Goal: Information Seeking & Learning: Learn about a topic

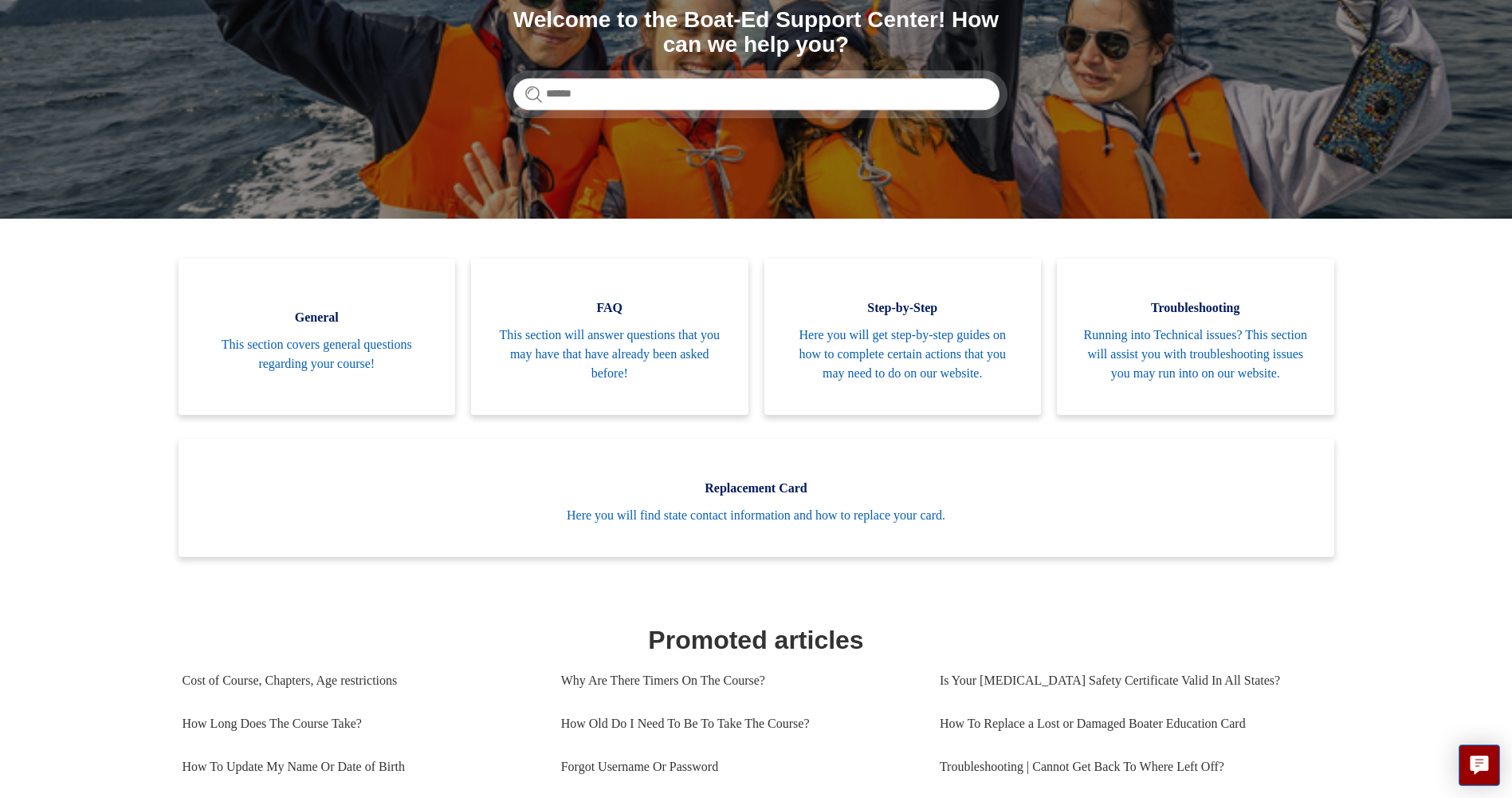
scroll to position [239, 0]
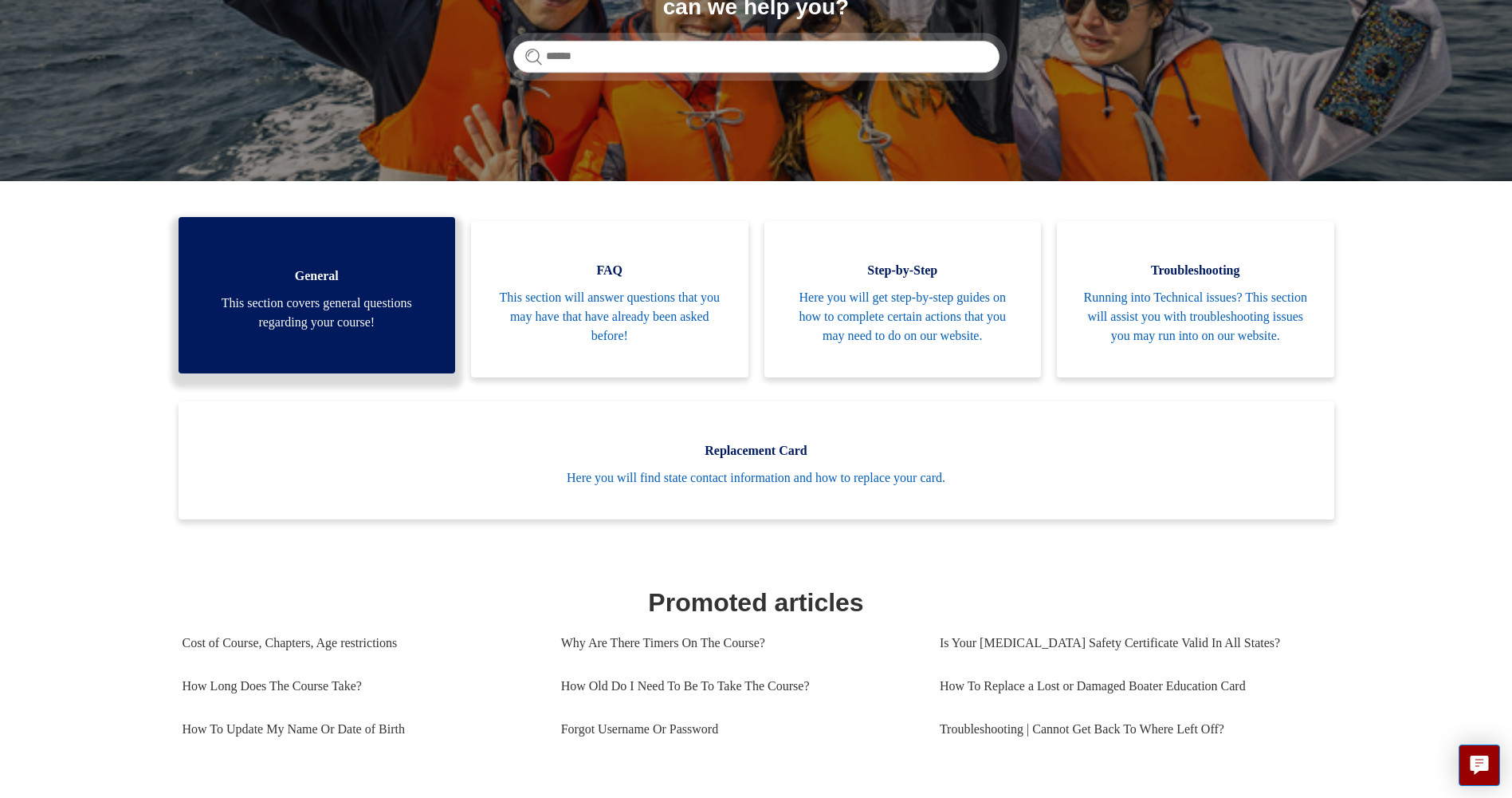
click at [390, 332] on span "This section covers general questions regarding your course!" at bounding box center [317, 312] width 229 height 38
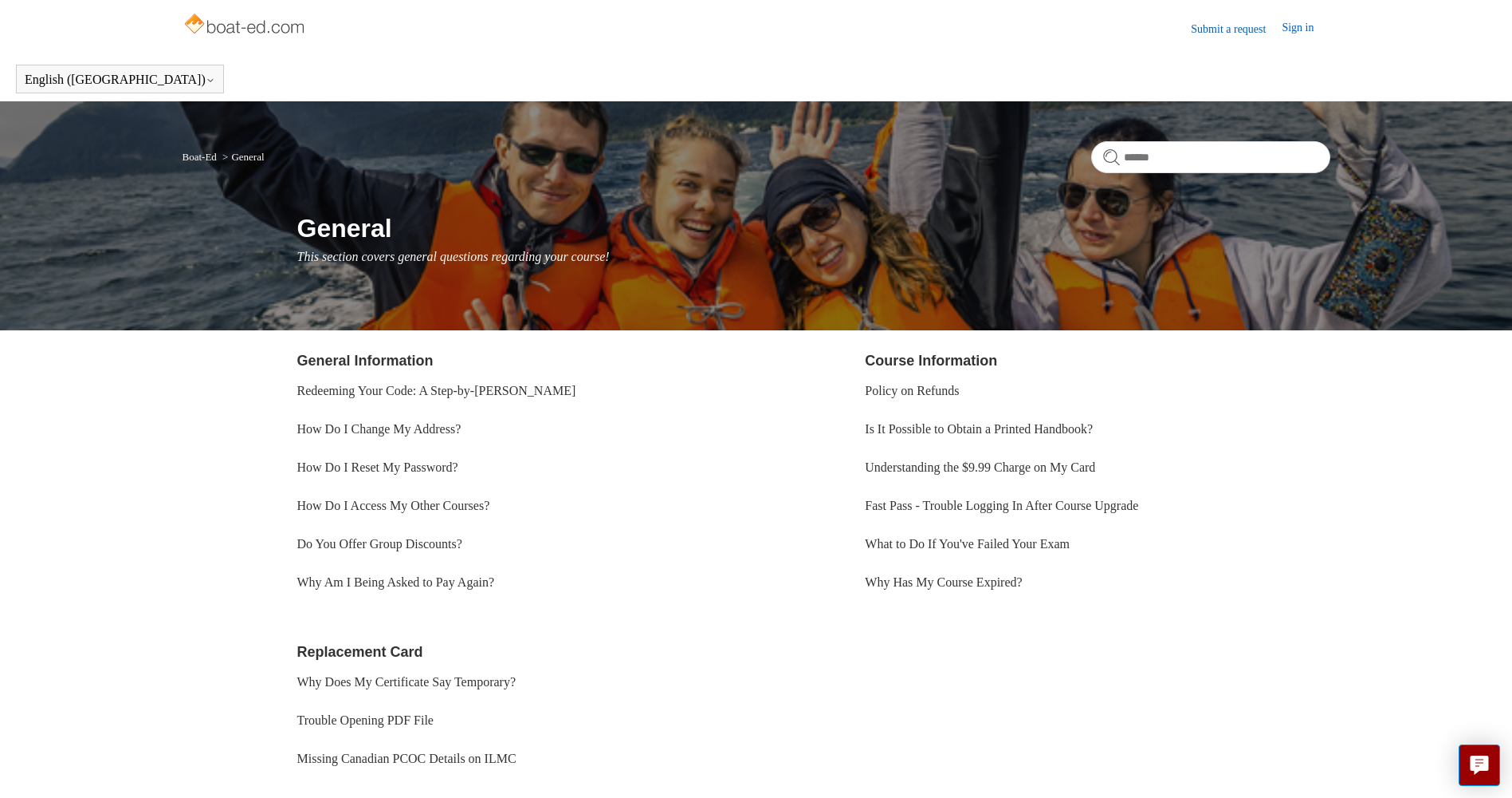
click at [209, 155] on link "Boat-Ed" at bounding box center [200, 156] width 34 height 12
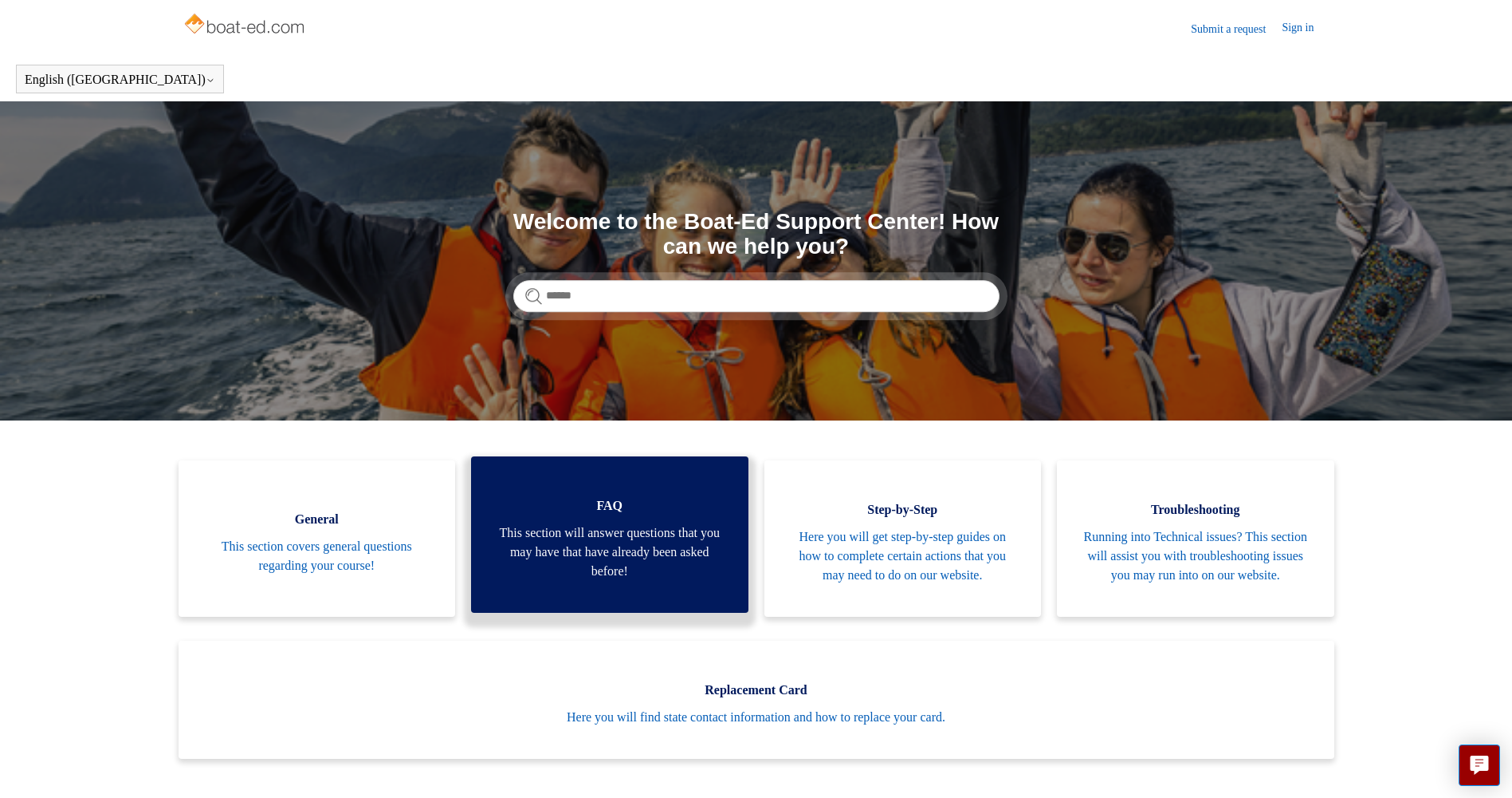
click at [604, 552] on span "This section will answer questions that you may have that have already been ask…" at bounding box center [610, 552] width 229 height 57
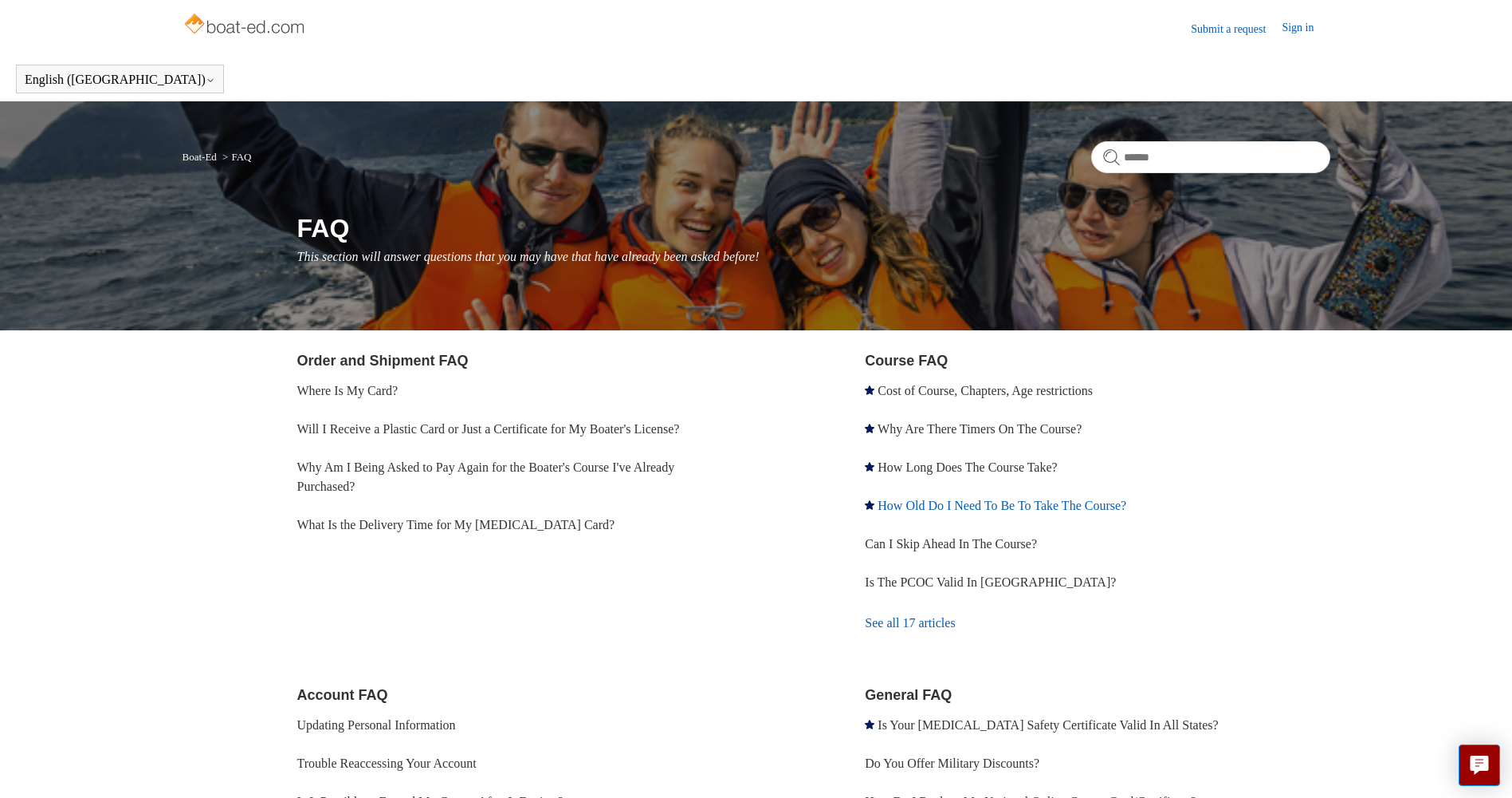
click at [921, 505] on link "How Old Do I Need To Be To Take The Course?" at bounding box center [1002, 505] width 249 height 14
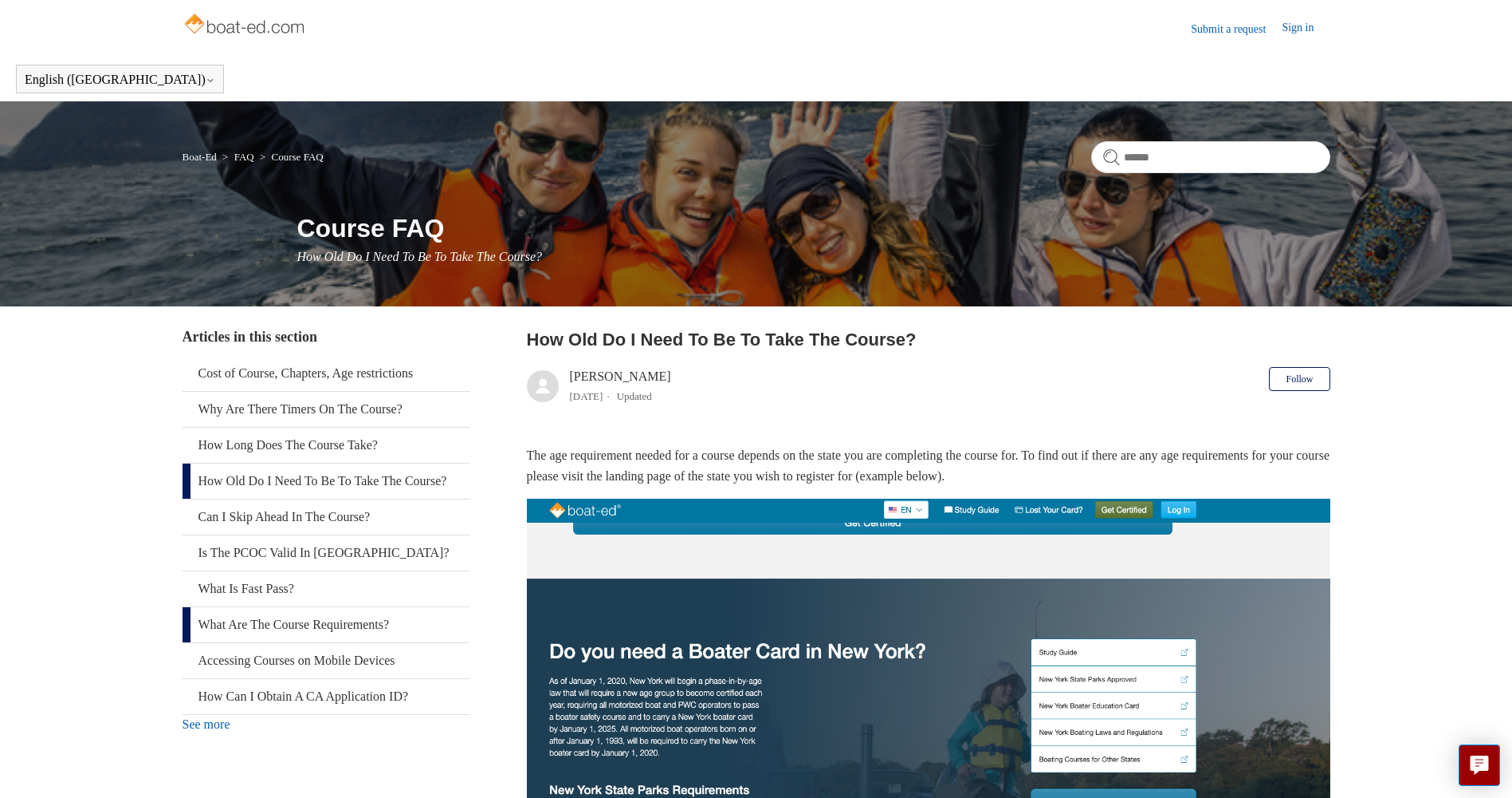
click at [273, 640] on link "What Are The Course Requirements?" at bounding box center [326, 624] width 287 height 35
